Goal: Information Seeking & Learning: Find specific fact

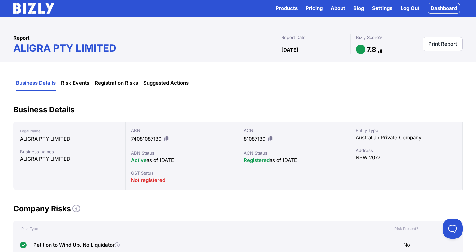
click at [149, 43] on h1 "ALIGRA PTY LIMITED" at bounding box center [144, 48] width 262 height 12
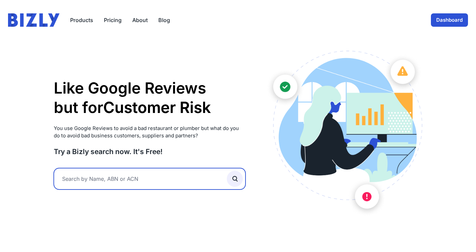
click at [131, 180] on input "text" at bounding box center [150, 178] width 192 height 21
type input "ashfield"
click at [227, 171] on button "submit" at bounding box center [235, 179] width 16 height 16
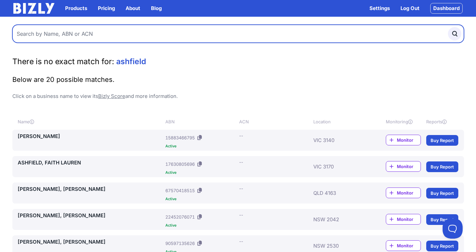
click at [123, 33] on input "text" at bounding box center [237, 34] width 451 height 18
click at [110, 32] on input "text" at bounding box center [237, 34] width 451 height 18
type input "construction"
click at [448, 27] on button "submit" at bounding box center [454, 33] width 13 height 13
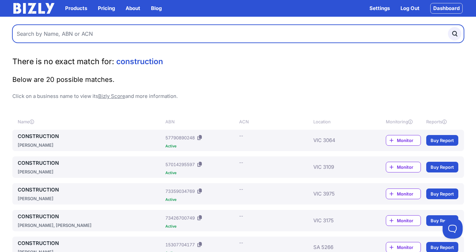
click at [45, 31] on input "text" at bounding box center [237, 34] width 451 height 18
type input "[PERSON_NAME]"
click at [448, 27] on button "submit" at bounding box center [454, 33] width 13 height 13
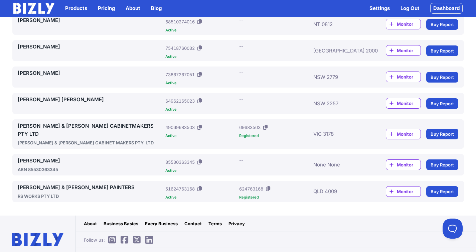
scroll to position [464, 0]
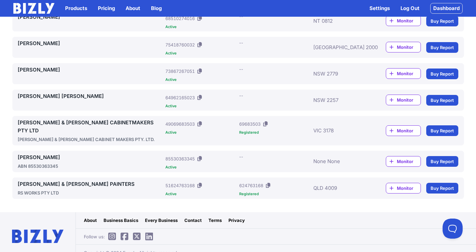
click at [107, 121] on link "SMITH & SMITH CABINETMAKERS PTY LTD" at bounding box center [90, 127] width 145 height 16
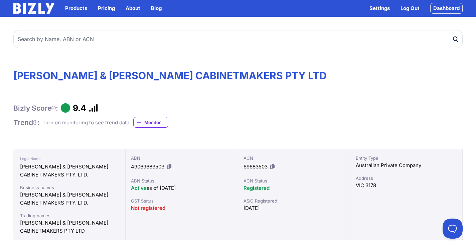
click at [171, 167] on icon at bounding box center [169, 166] width 4 height 5
